Goal: Book appointment/travel/reservation

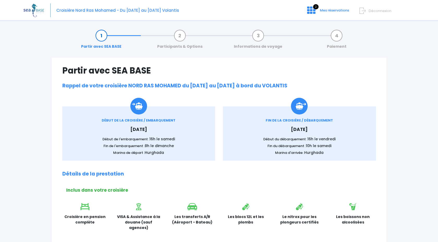
click at [179, 33] on link "Participants & Options" at bounding box center [180, 41] width 51 height 16
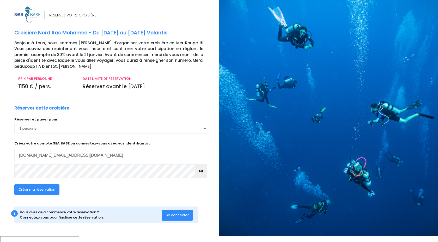
click at [34, 190] on span "Créer ma réservation" at bounding box center [37, 189] width 37 height 5
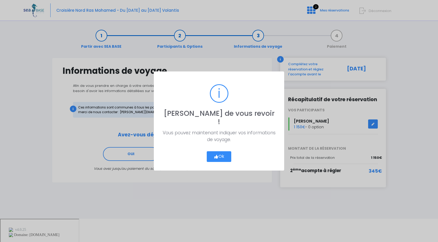
click at [217, 151] on button "Ok" at bounding box center [219, 156] width 24 height 11
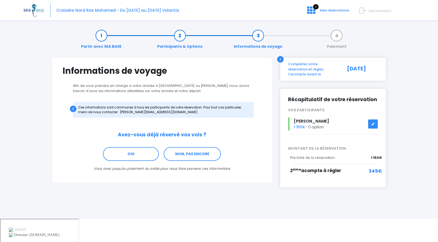
drag, startPoint x: 373, startPoint y: 152, endPoint x: 384, endPoint y: 152, distance: 10.7
click at [384, 152] on div "Récapitulatif de votre réservation VOS PARTICIPANTS Vincent Guillemot 1 150€ - …" at bounding box center [333, 138] width 106 height 99
click at [142, 154] on link "OUI" at bounding box center [131, 154] width 56 height 14
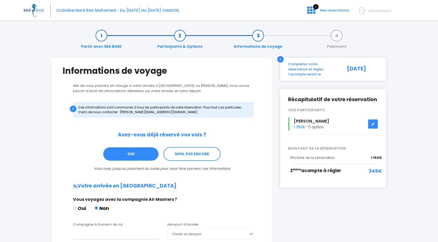
click at [371, 120] on link at bounding box center [373, 123] width 10 height 9
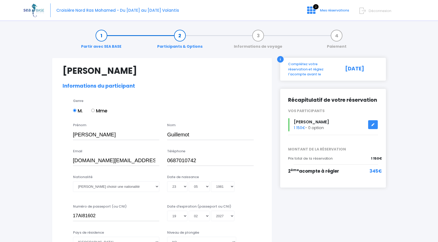
select select "N3"
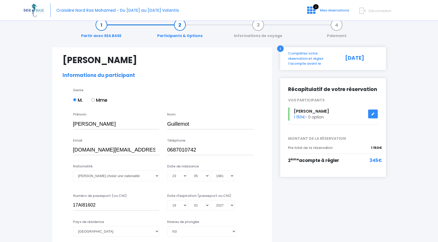
scroll to position [11, 0]
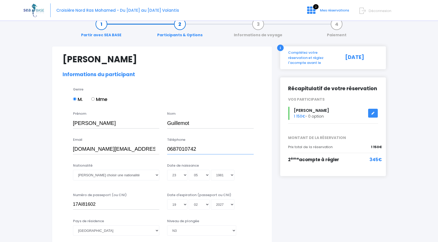
drag, startPoint x: 198, startPoint y: 148, endPoint x: 172, endPoint y: 148, distance: 26.6
click at [172, 148] on input "0687010742" at bounding box center [210, 149] width 87 height 10
type input "0768998418"
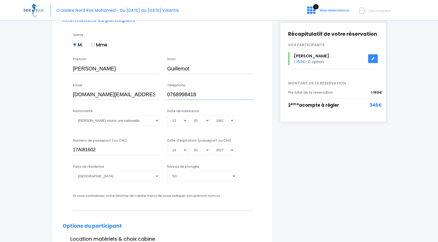
scroll to position [69, 0]
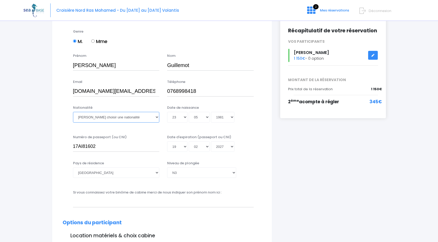
click at [158, 118] on select "Veuillez choisir une nationalité Afghane Albanaise Algerienne Allemande America…" at bounding box center [116, 117] width 87 height 10
select select "Française"
click at [73, 112] on select "Veuillez choisir une nationalité Afghane Albanaise Algerienne Allemande America…" at bounding box center [116, 117] width 87 height 10
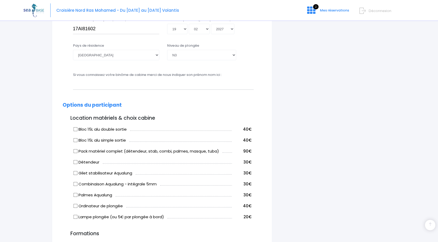
scroll to position [187, 0]
click at [75, 183] on input "Combinaison Aqualung - intégrale 5mm" at bounding box center [75, 183] width 4 height 4
checkbox input "true"
click at [77, 128] on label "Bloc 15L alu double sortie" at bounding box center [100, 129] width 53 height 6
click at [77, 128] on input "Bloc 15L alu double sortie" at bounding box center [75, 128] width 4 height 4
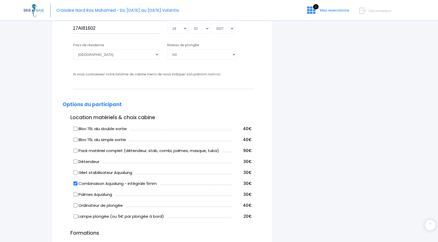
checkbox input "true"
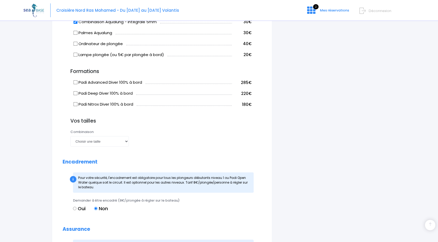
scroll to position [351, 0]
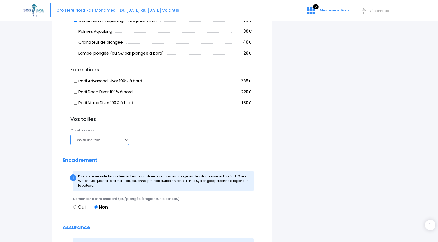
click at [126, 140] on select "Choisir une taille XS S M ML L XL XXL" at bounding box center [99, 139] width 58 height 10
select select "L"
click at [70, 134] on select "Choisir une taille XS S M ML L XL XXL" at bounding box center [99, 139] width 58 height 10
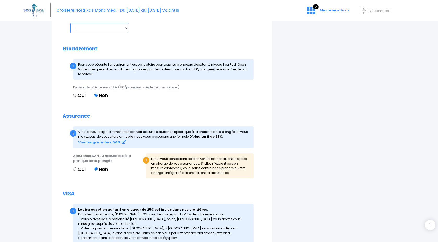
scroll to position [464, 0]
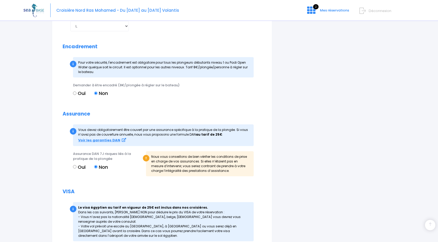
click at [77, 167] on label "Oui" at bounding box center [79, 166] width 13 height 7
click at [76, 167] on input "Oui" at bounding box center [74, 166] width 3 height 3
radio input "true"
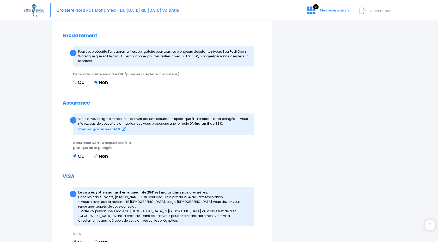
scroll to position [477, 0]
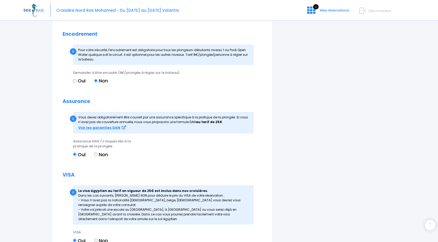
click at [101, 154] on label "Non" at bounding box center [101, 154] width 14 height 7
click at [97, 154] on input "Non" at bounding box center [95, 153] width 3 height 3
radio input "true"
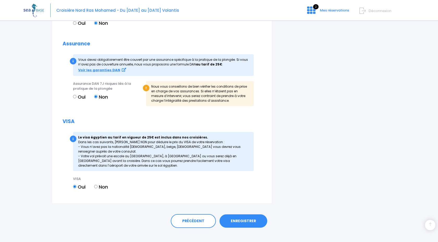
scroll to position [541, 0]
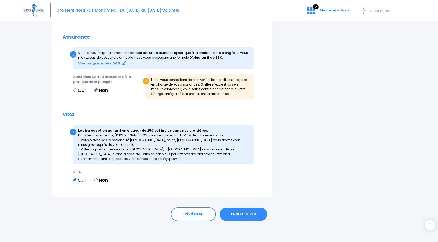
click at [130, 157] on div "i Le visa égyptien au tarif en vigueur de 25€ est inclus dans nos croisières. D…" at bounding box center [163, 144] width 181 height 39
click at [101, 178] on label "Non" at bounding box center [101, 179] width 14 height 7
click at [97, 178] on input "Non" at bounding box center [95, 179] width 3 height 3
radio input "true"
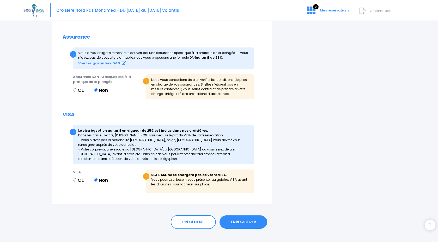
scroll to position [549, 0]
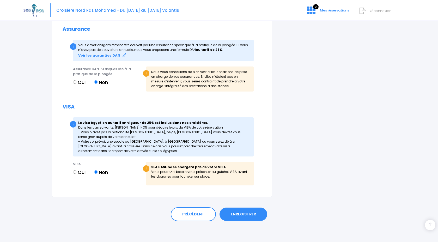
click at [244, 217] on link "ENREGISTRER" at bounding box center [243, 214] width 48 height 14
